Goal: Find specific page/section

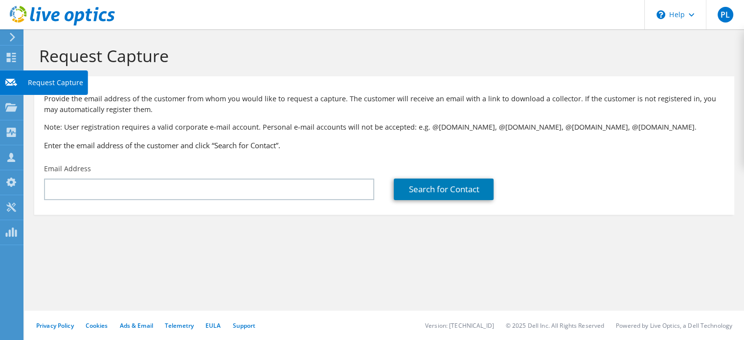
click at [14, 82] on use at bounding box center [11, 81] width 12 height 7
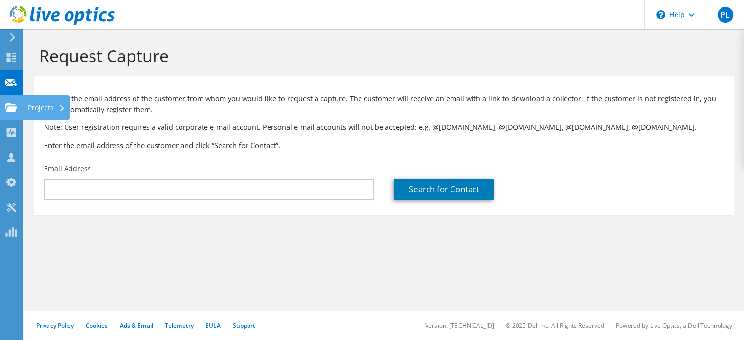
click at [13, 104] on use at bounding box center [11, 107] width 12 height 8
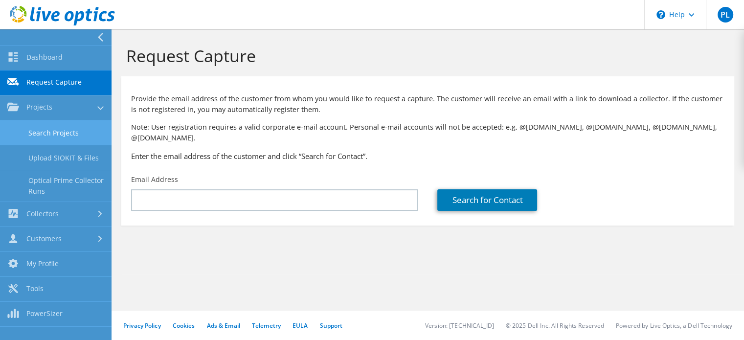
click at [39, 131] on link "Search Projects" at bounding box center [55, 132] width 111 height 25
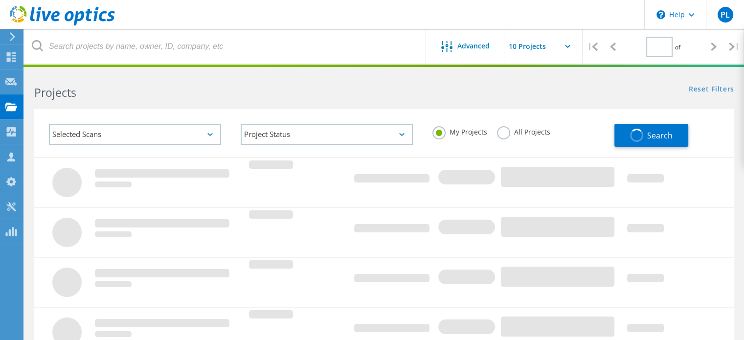
type input "1"
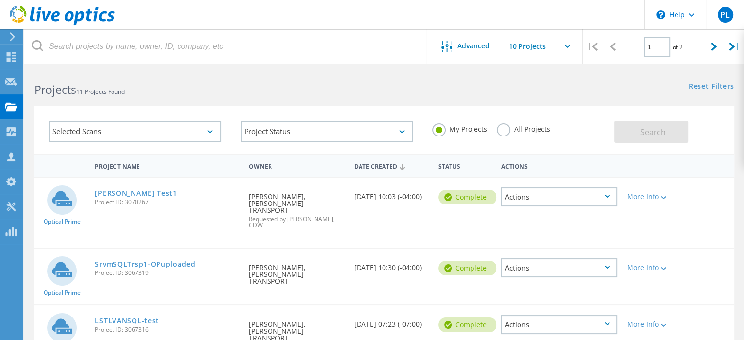
scroll to position [49, 0]
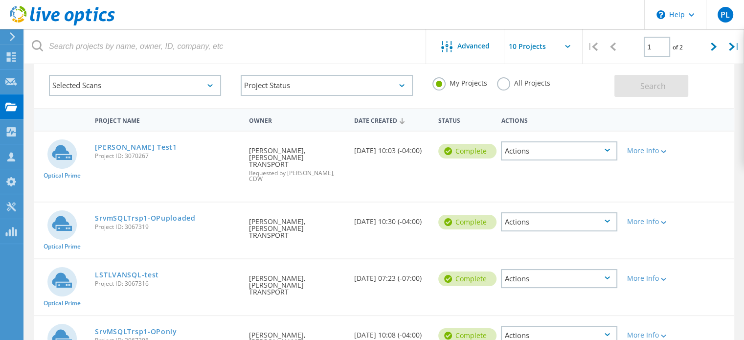
click at [66, 153] on icon at bounding box center [62, 152] width 20 height 15
click at [109, 144] on link "Simard Test1" at bounding box center [136, 147] width 82 height 7
